Goal: Information Seeking & Learning: Learn about a topic

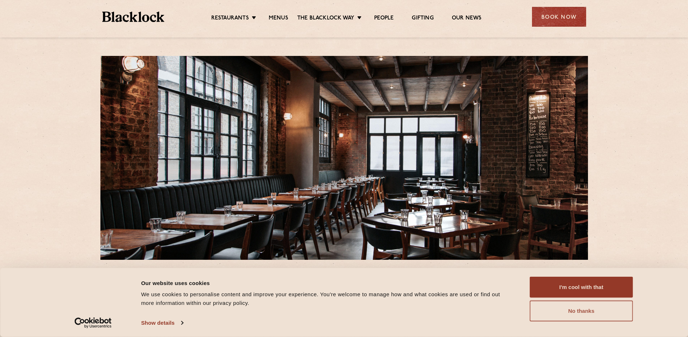
click at [591, 315] on button "No thanks" at bounding box center [581, 311] width 103 height 21
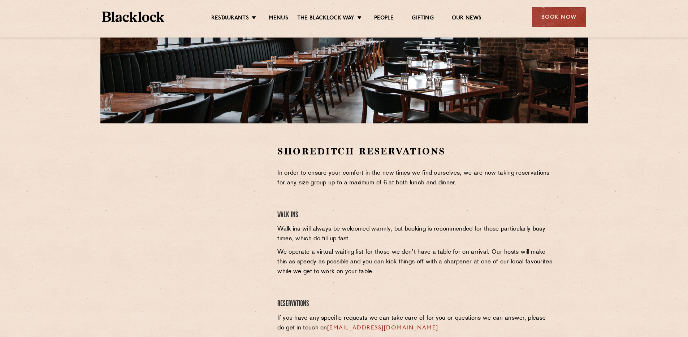
scroll to position [132, 0]
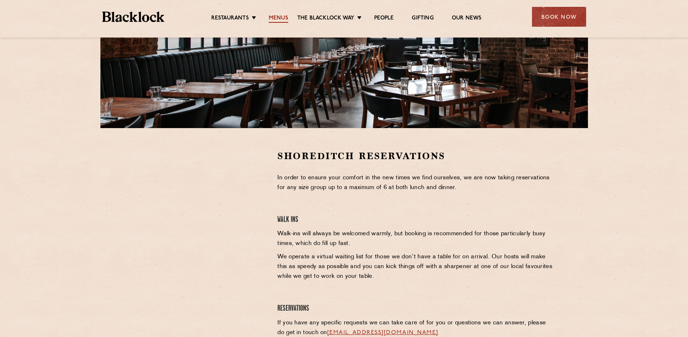
click at [278, 21] on link "Menus" at bounding box center [279, 19] width 20 height 8
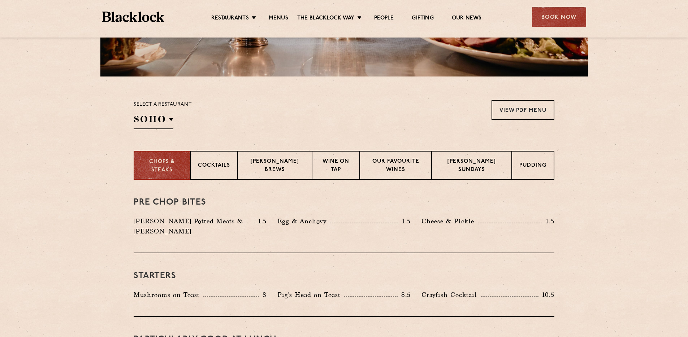
scroll to position [268, 0]
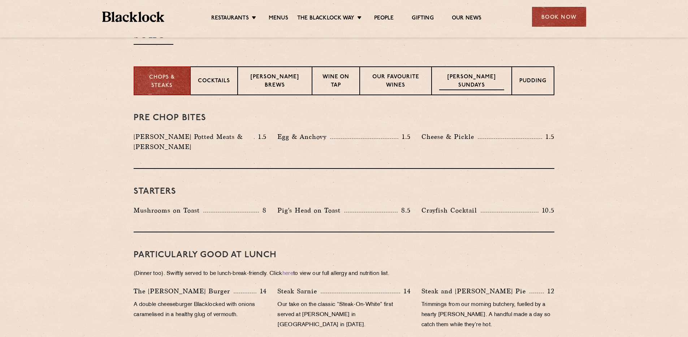
click at [472, 78] on p "[PERSON_NAME] Sundays" at bounding box center [471, 81] width 65 height 17
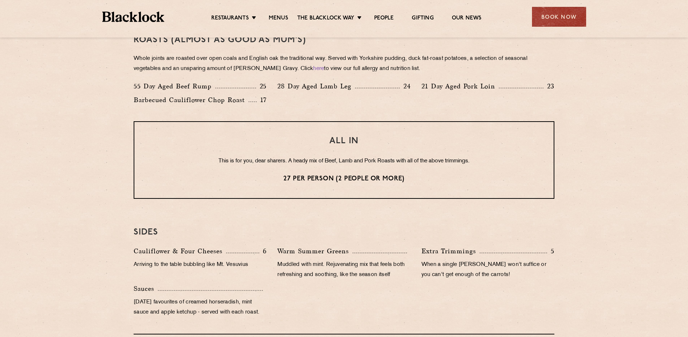
scroll to position [521, 0]
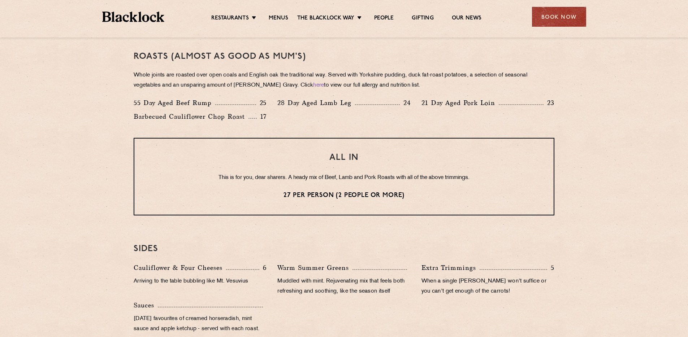
click at [601, 175] on section "Eye openers If you had a big [DATE] or need a little booster to kickstart your …" at bounding box center [344, 136] width 688 height 588
